Goal: Contribute content: Add original content to the website for others to see

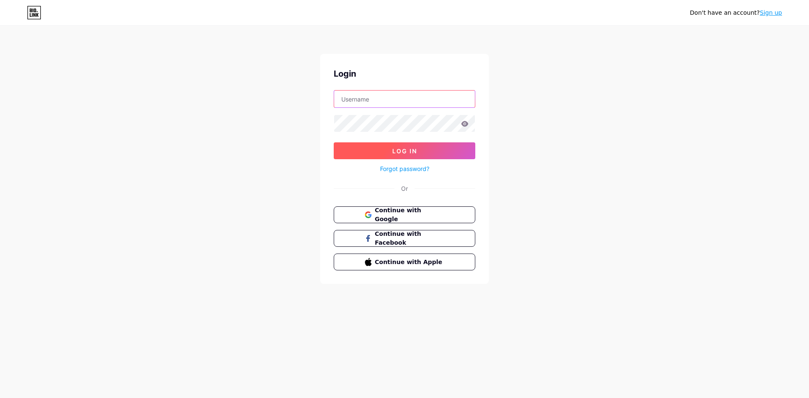
type input "[EMAIL_ADDRESS][DOMAIN_NAME]"
click at [394, 144] on button "Log In" at bounding box center [405, 150] width 142 height 17
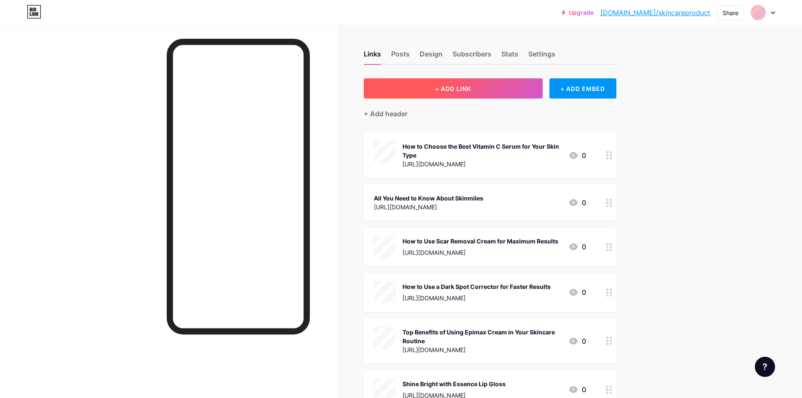
click at [446, 87] on span "+ ADD LINK" at bounding box center [453, 88] width 36 height 7
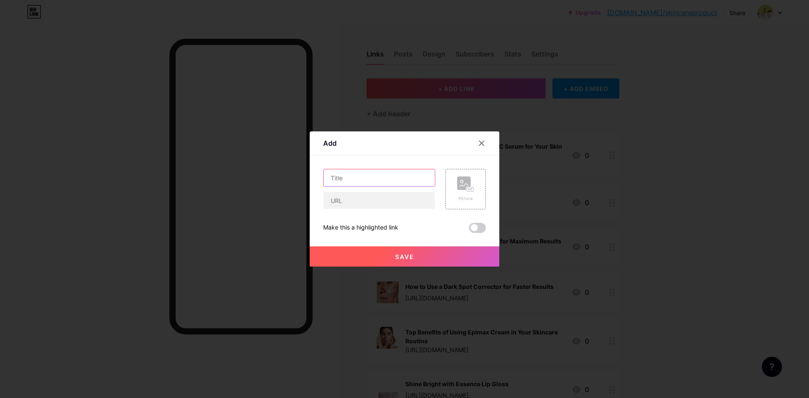
click at [347, 180] on input "text" at bounding box center [378, 177] width 111 height 17
paste input "Step-by-[PERSON_NAME] to Using Bioderma Cleansers"
type input "Step-by-[PERSON_NAME] to Using Bioderma Cleansers"
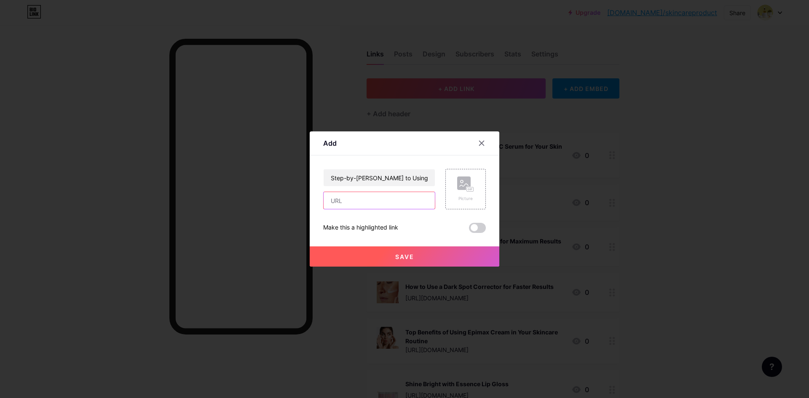
click at [363, 200] on input "text" at bounding box center [378, 200] width 111 height 17
paste input "[URL][DOMAIN_NAME]"
type input "[URL][DOMAIN_NAME]"
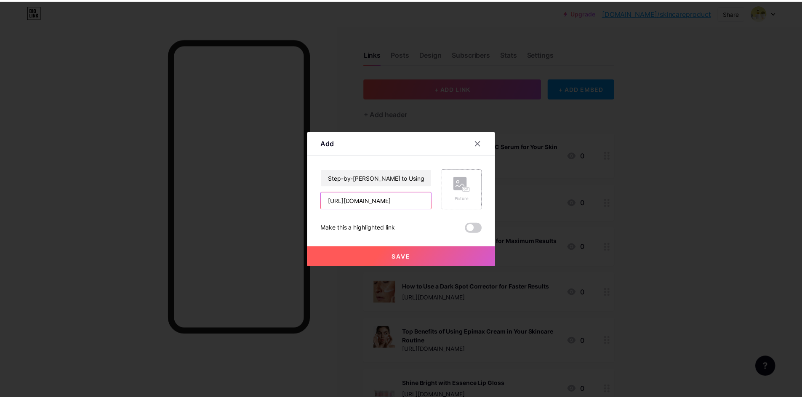
scroll to position [0, 215]
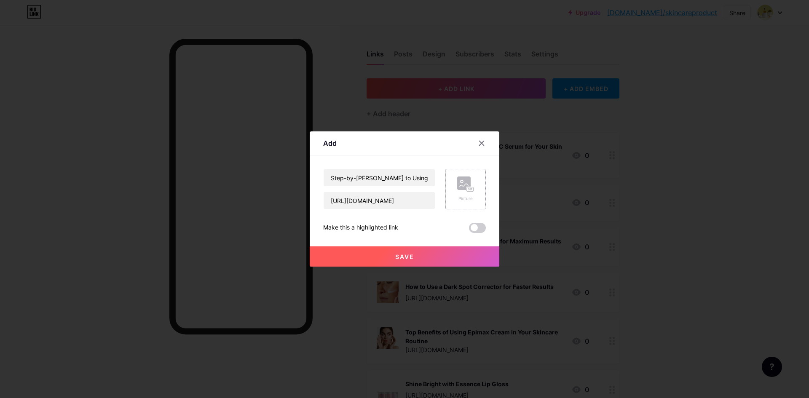
click at [465, 193] on div "Picture" at bounding box center [465, 188] width 17 height 25
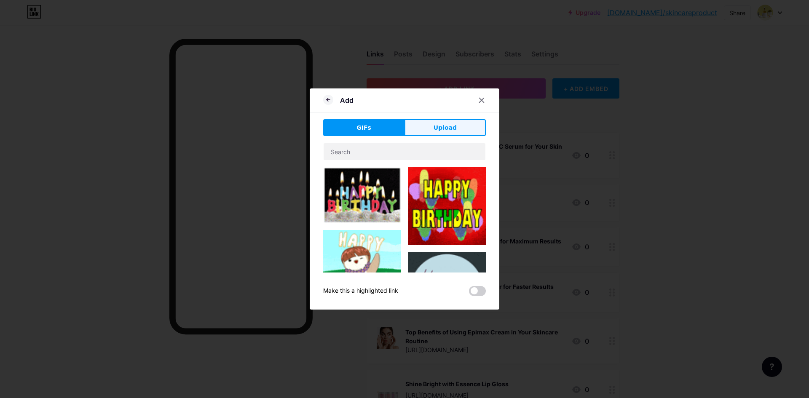
click at [428, 135] on button "Upload" at bounding box center [444, 127] width 81 height 17
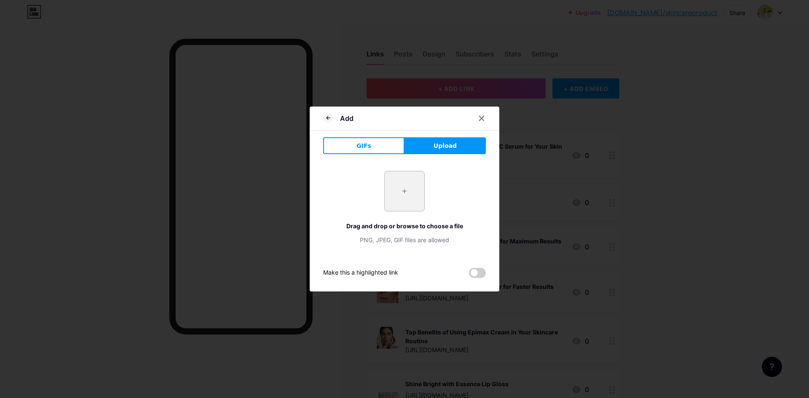
click at [409, 193] on input "file" at bounding box center [405, 191] width 40 height 40
type input "C:\fakepath\Bioderma-Sebium-H2O-Solution-Micellaire-Group (1).jpg"
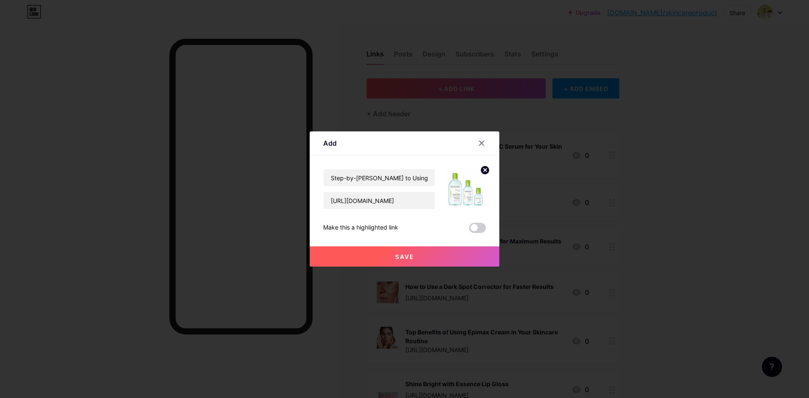
drag, startPoint x: 417, startPoint y: 254, endPoint x: 384, endPoint y: 223, distance: 45.3
click at [417, 254] on button "Save" at bounding box center [405, 256] width 190 height 20
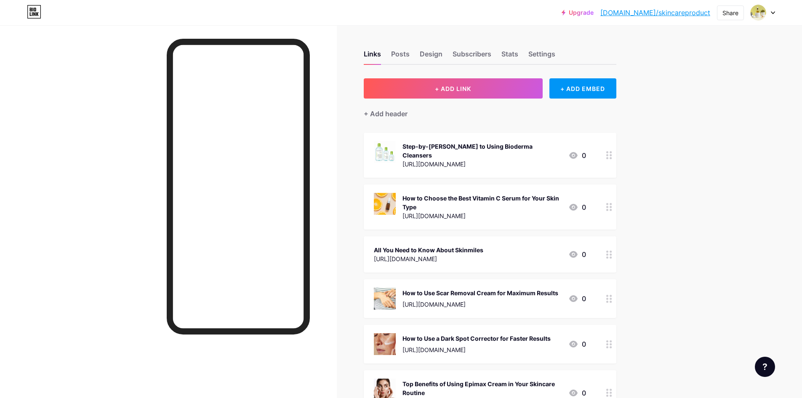
click at [653, 11] on link "[DOMAIN_NAME]/skincareproduct" at bounding box center [656, 13] width 110 height 10
